Goal: Obtain resource: Obtain resource

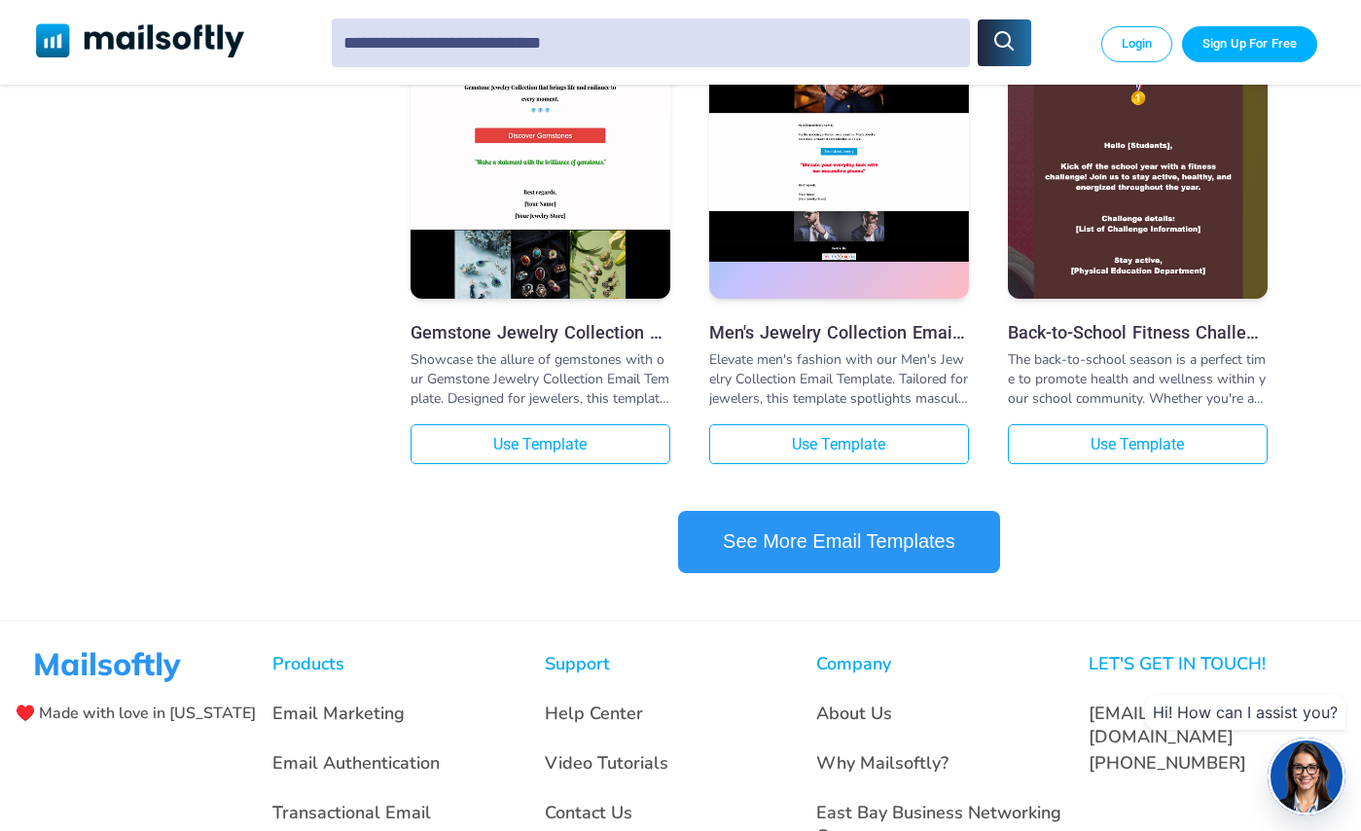
scroll to position [2122, 0]
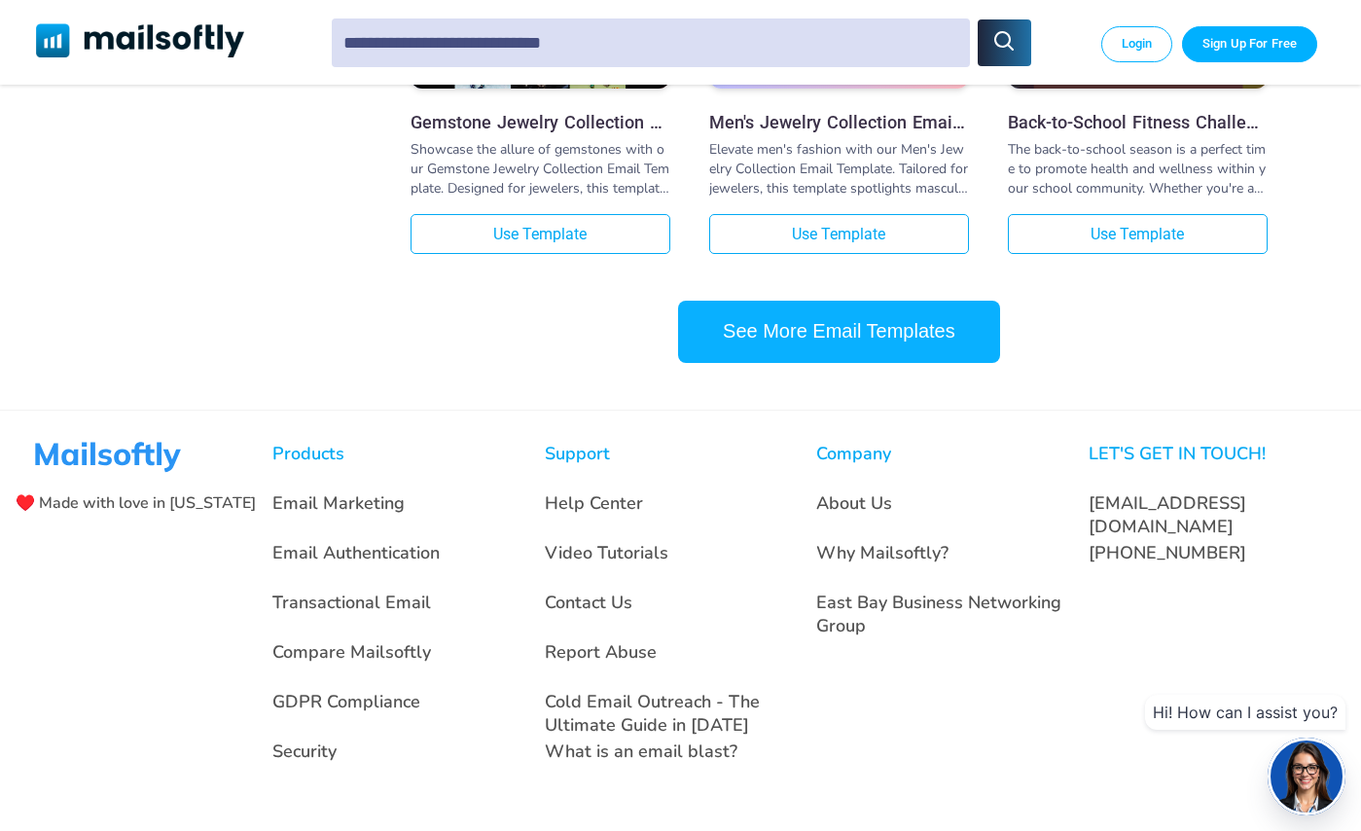
click at [844, 323] on button "See More Email Templates" at bounding box center [839, 332] width 322 height 62
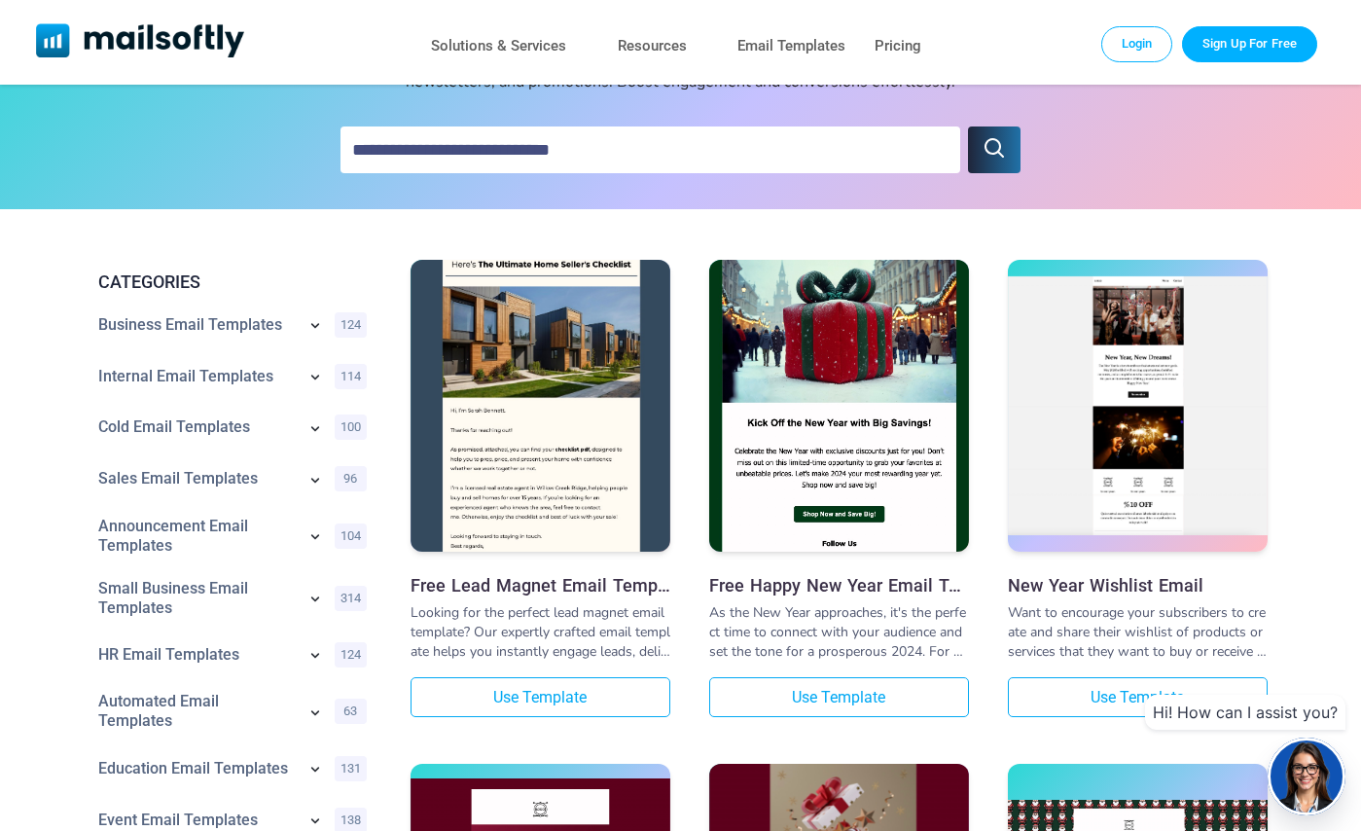
scroll to position [151, 0]
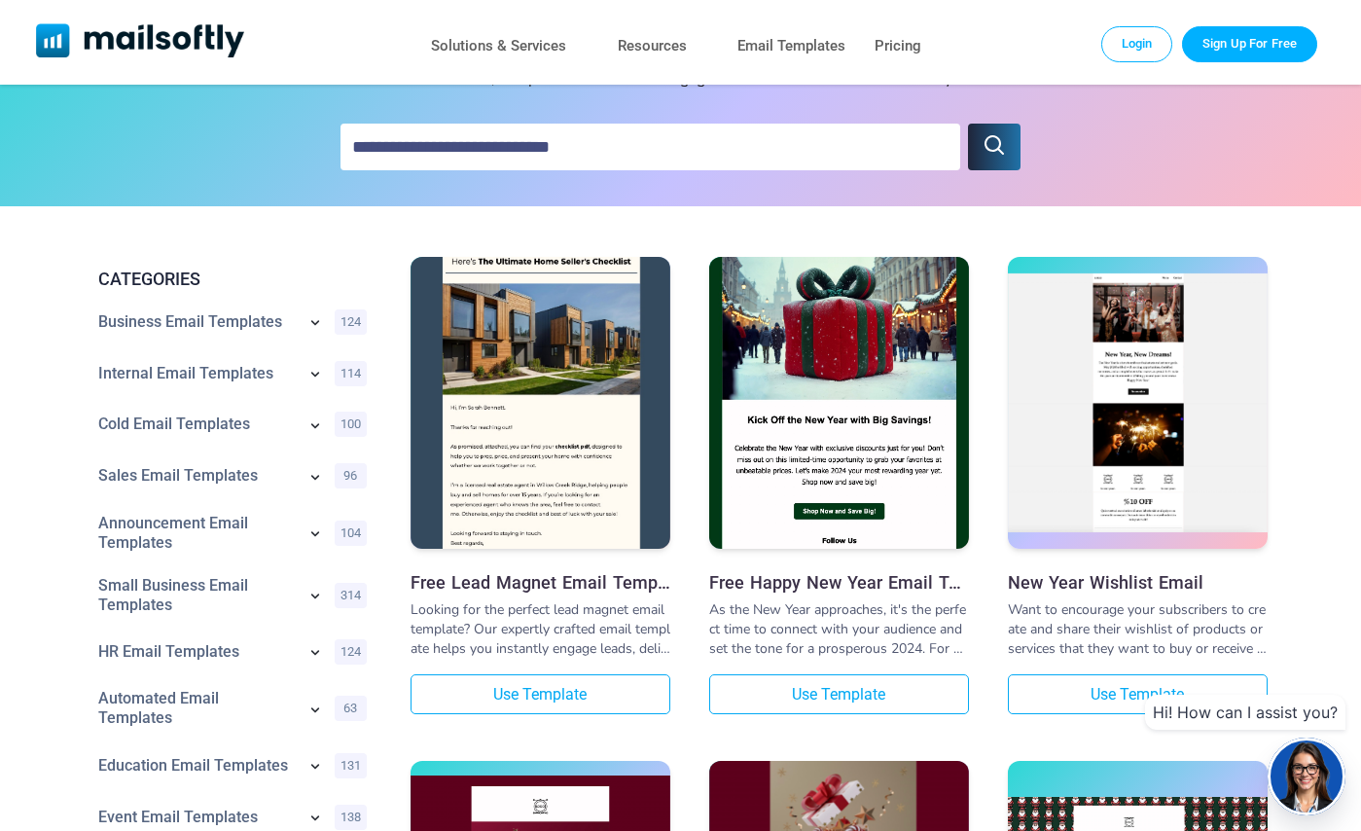
click at [595, 406] on img at bounding box center [540, 402] width 260 height 322
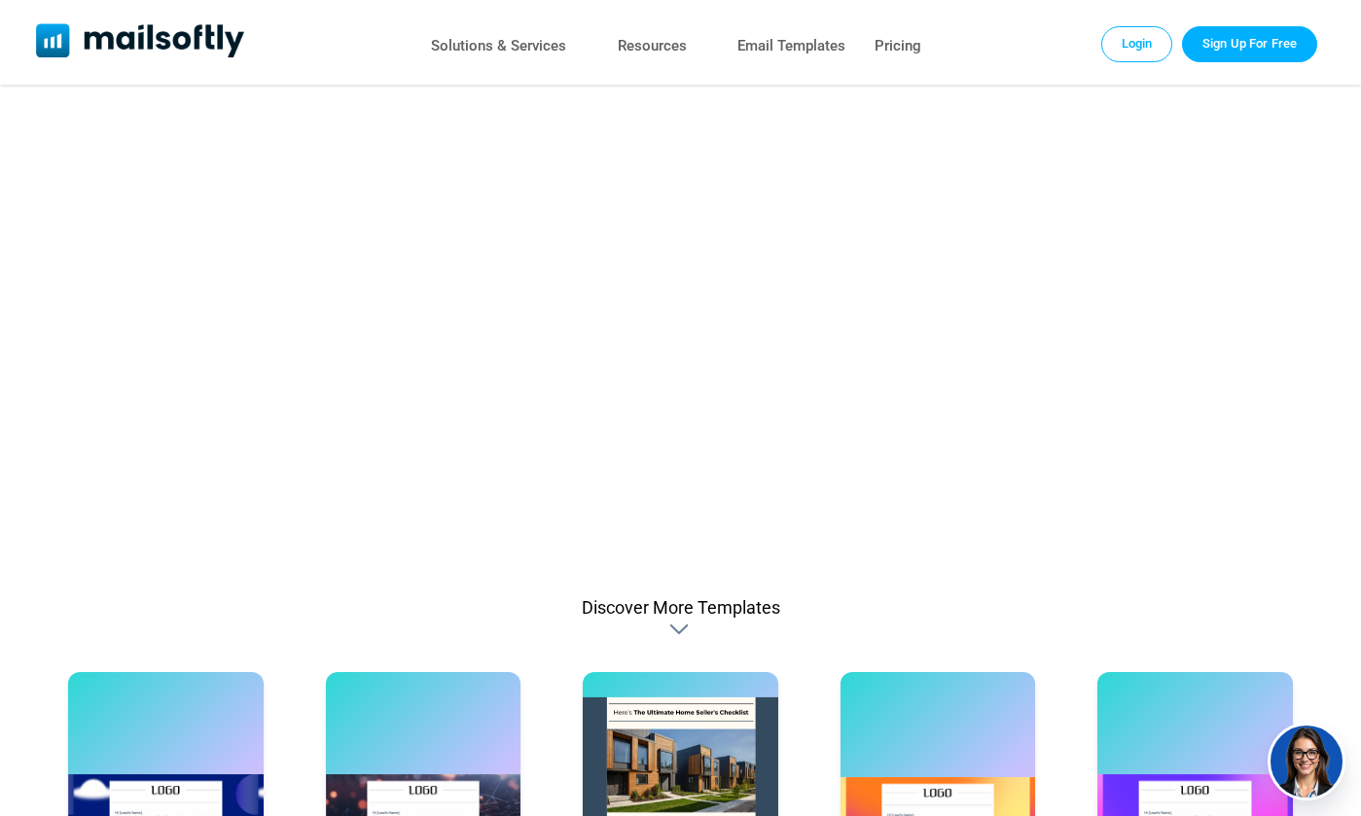
scroll to position [689, 0]
